Goal: Navigation & Orientation: Locate item on page

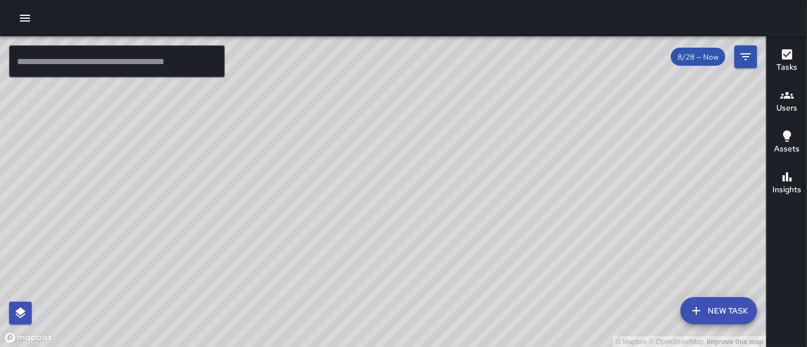
drag, startPoint x: 316, startPoint y: 178, endPoint x: 580, endPoint y: 44, distance: 295.8
click at [580, 44] on div "© Mapbox © OpenStreetMap Improve this map" at bounding box center [383, 191] width 766 height 311
drag, startPoint x: 361, startPoint y: 172, endPoint x: 492, endPoint y: 74, distance: 164.5
click at [492, 74] on div "© Mapbox © OpenStreetMap Improve this map" at bounding box center [383, 191] width 766 height 311
drag, startPoint x: 476, startPoint y: 129, endPoint x: 449, endPoint y: 120, distance: 29.4
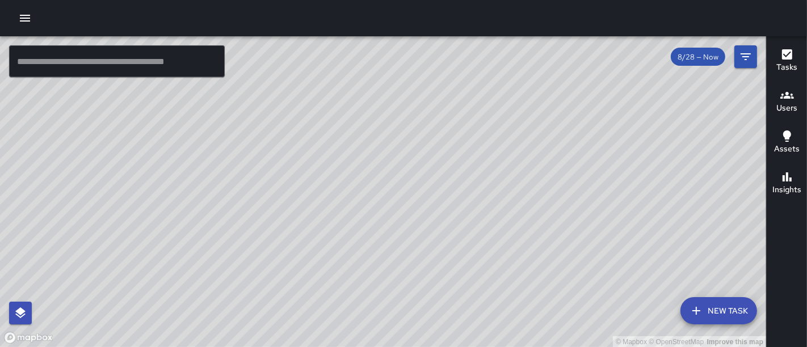
click at [449, 120] on div "© Mapbox © OpenStreetMap Improve this map" at bounding box center [383, 191] width 766 height 311
drag, startPoint x: 400, startPoint y: 107, endPoint x: 455, endPoint y: 157, distance: 73.9
click at [455, 157] on div "© Mapbox © OpenStreetMap Improve this map" at bounding box center [383, 191] width 766 height 311
drag, startPoint x: 305, startPoint y: 239, endPoint x: 217, endPoint y: 214, distance: 91.2
click at [217, 214] on div "© Mapbox © OpenStreetMap Improve this map" at bounding box center [383, 191] width 766 height 311
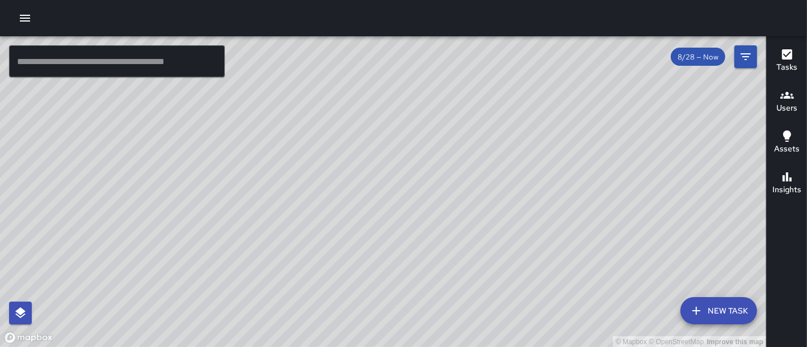
drag, startPoint x: 476, startPoint y: 216, endPoint x: 311, endPoint y: 176, distance: 169.9
click at [311, 176] on div "© Mapbox © OpenStreetMap Improve this map" at bounding box center [383, 191] width 766 height 311
drag, startPoint x: 432, startPoint y: 168, endPoint x: 424, endPoint y: 258, distance: 90.0
click at [424, 258] on div "© Mapbox © OpenStreetMap Improve this map" at bounding box center [383, 191] width 766 height 311
drag, startPoint x: 403, startPoint y: 238, endPoint x: 491, endPoint y: 208, distance: 92.7
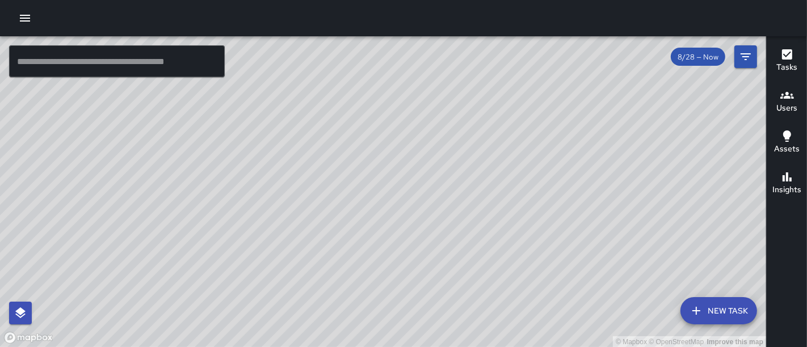
click at [491, 208] on div "© Mapbox © OpenStreetMap Improve this map" at bounding box center [383, 191] width 766 height 311
drag, startPoint x: 356, startPoint y: 271, endPoint x: 461, endPoint y: 132, distance: 174.1
click at [461, 132] on div "© Mapbox © OpenStreetMap Improve this map" at bounding box center [383, 191] width 766 height 311
drag, startPoint x: 399, startPoint y: 235, endPoint x: 398, endPoint y: 49, distance: 186.0
click at [398, 49] on div "© Mapbox © OpenStreetMap Improve this map" at bounding box center [383, 191] width 766 height 311
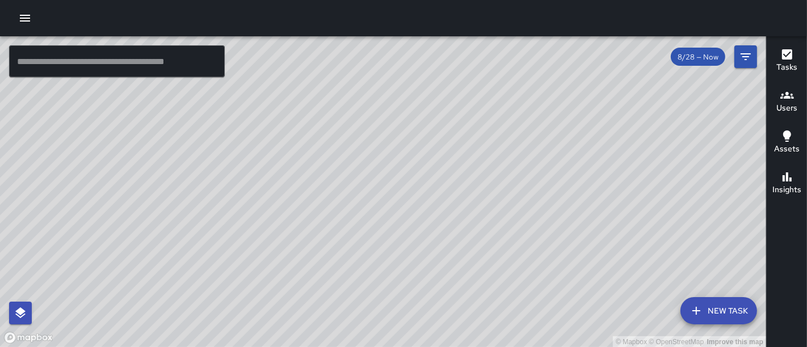
drag, startPoint x: 411, startPoint y: 104, endPoint x: 354, endPoint y: 316, distance: 220.1
click at [354, 316] on div "© Mapbox © OpenStreetMap Improve this map" at bounding box center [383, 191] width 766 height 311
drag, startPoint x: 364, startPoint y: 231, endPoint x: 389, endPoint y: 312, distance: 84.9
click at [389, 312] on div "© Mapbox © OpenStreetMap Improve this map" at bounding box center [383, 191] width 766 height 311
click at [560, 205] on div "© Mapbox © OpenStreetMap Improve this map" at bounding box center [383, 191] width 766 height 311
